Goal: Information Seeking & Learning: Understand process/instructions

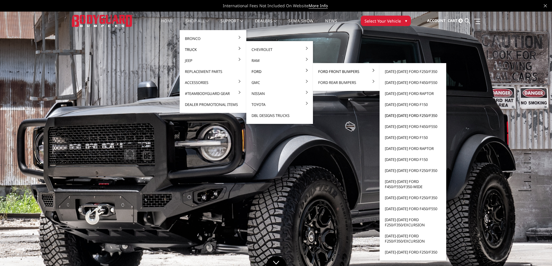
click at [400, 116] on link "[DATE]-[DATE] Ford F250/F350" at bounding box center [413, 115] width 62 height 11
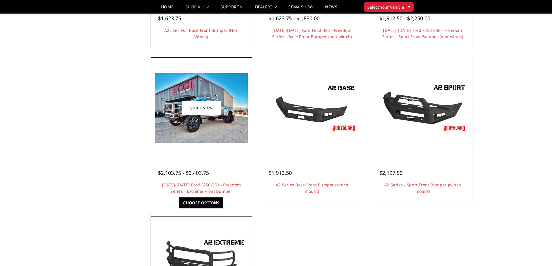
scroll to position [304, 0]
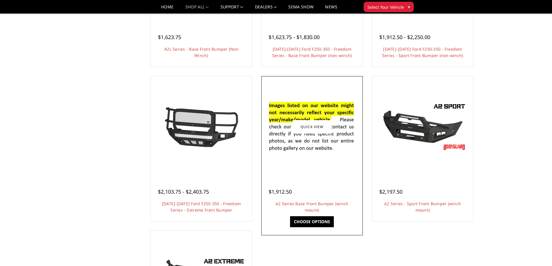
click at [303, 160] on div at bounding box center [312, 127] width 98 height 98
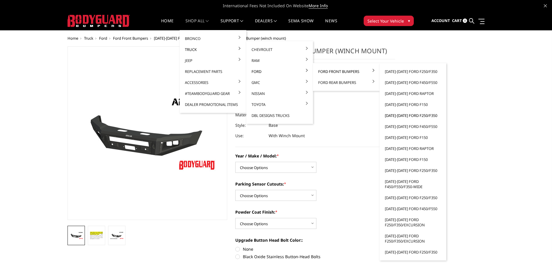
click at [402, 115] on link "[DATE]-[DATE] Ford F250/F350" at bounding box center [413, 115] width 62 height 11
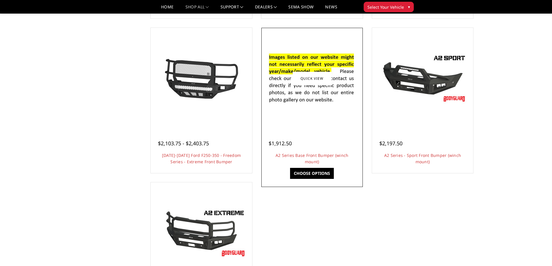
scroll to position [376, 0]
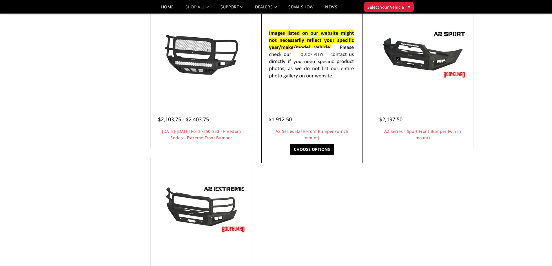
click at [319, 108] on div "$1,912.50 A2 Series Base Front Bumper (winch mount) Heavy-duty, smooth 3/16" pl…" at bounding box center [312, 126] width 98 height 44
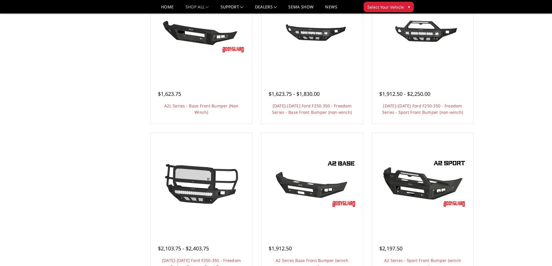
scroll to position [210, 0]
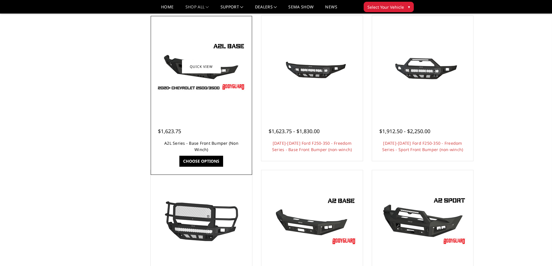
click at [206, 142] on link "A2L Series - Base Front Bumper (Non Winch)" at bounding box center [201, 146] width 74 height 12
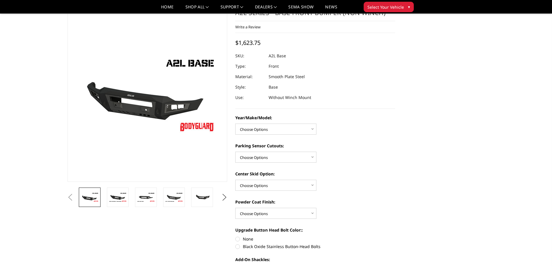
scroll to position [7, 0]
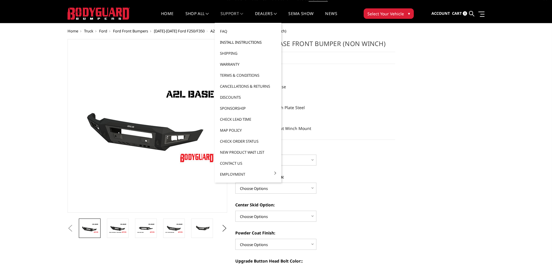
click at [230, 41] on link "Install Instructions" at bounding box center [248, 42] width 62 height 11
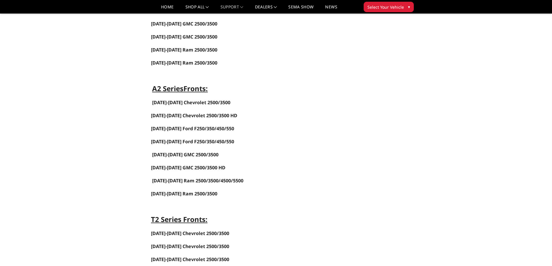
scroll to position [347, 0]
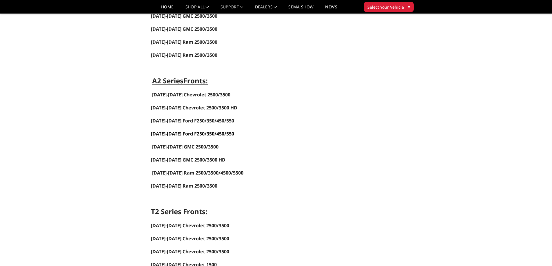
click at [187, 135] on link "[DATE]-[DATE] Ford F250/350/450/550" at bounding box center [192, 134] width 83 height 6
